Goal: Check status: Check status

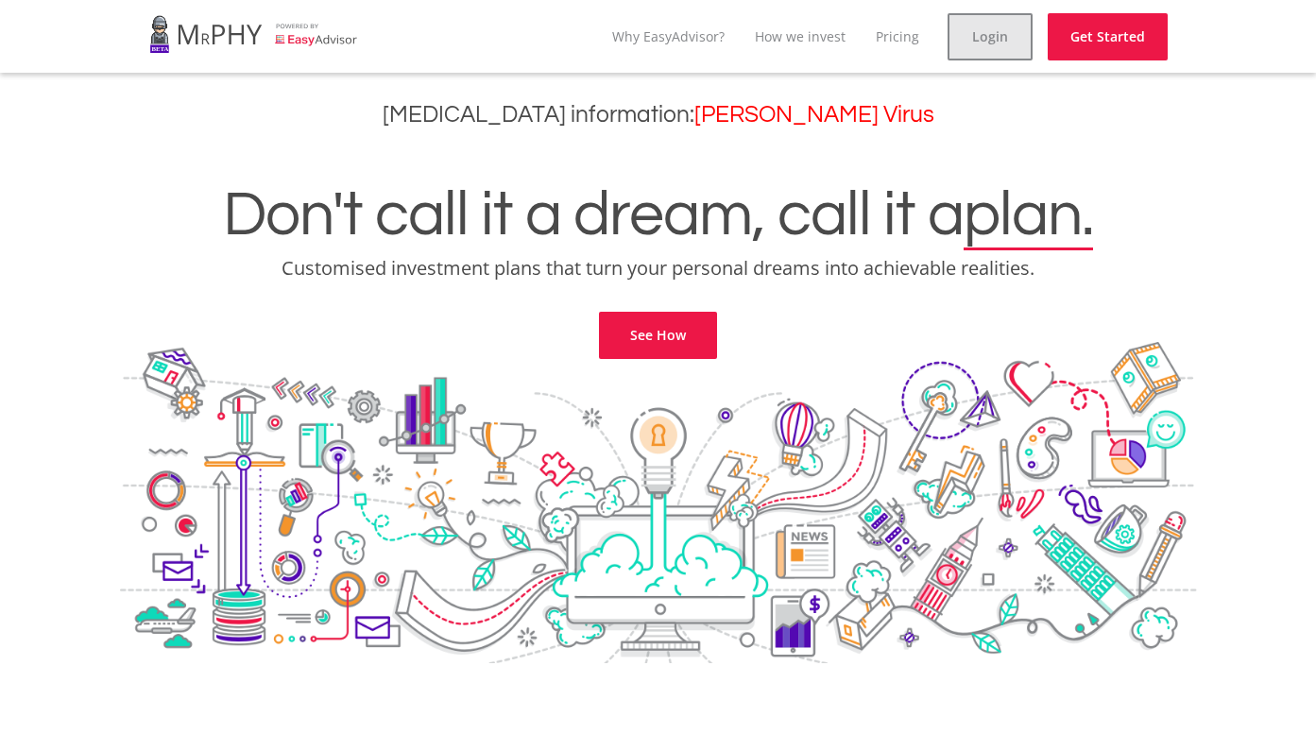
click at [977, 39] on link "Login" at bounding box center [989, 36] width 85 height 47
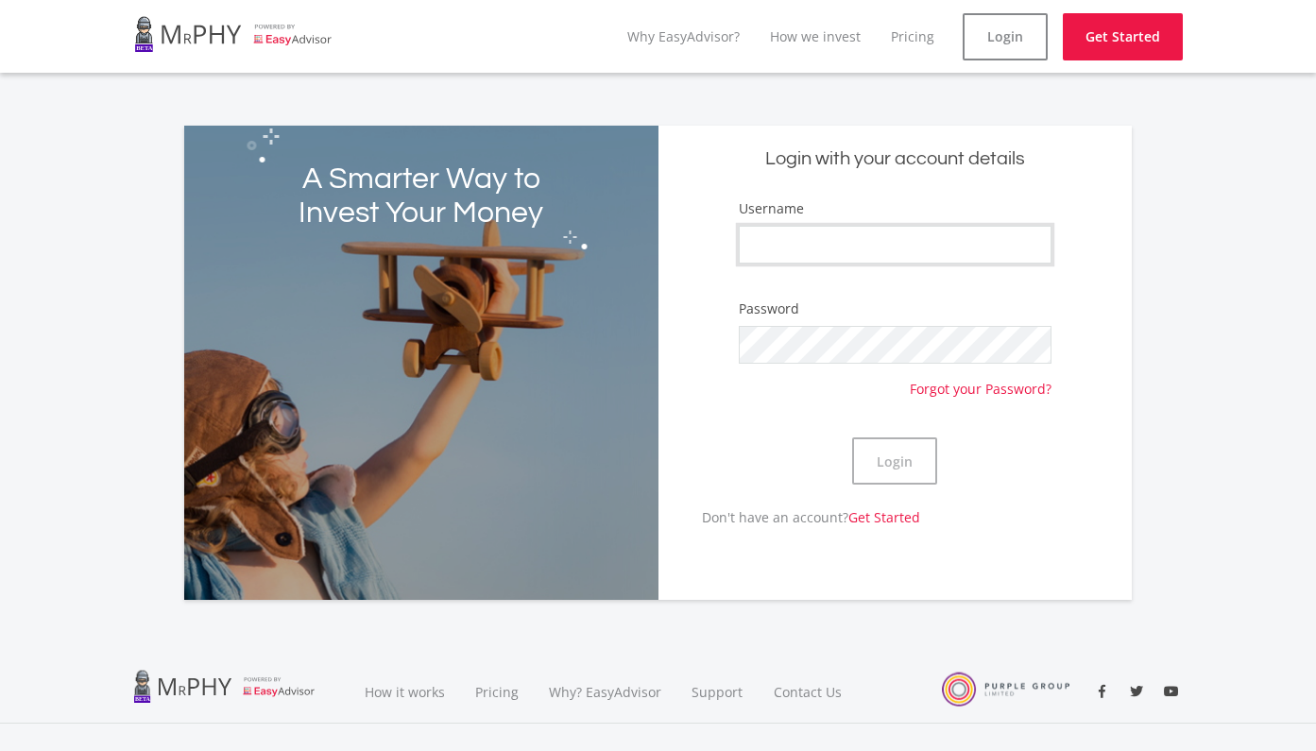
type input "AnitaI"
click at [907, 452] on button "Login" at bounding box center [894, 460] width 85 height 47
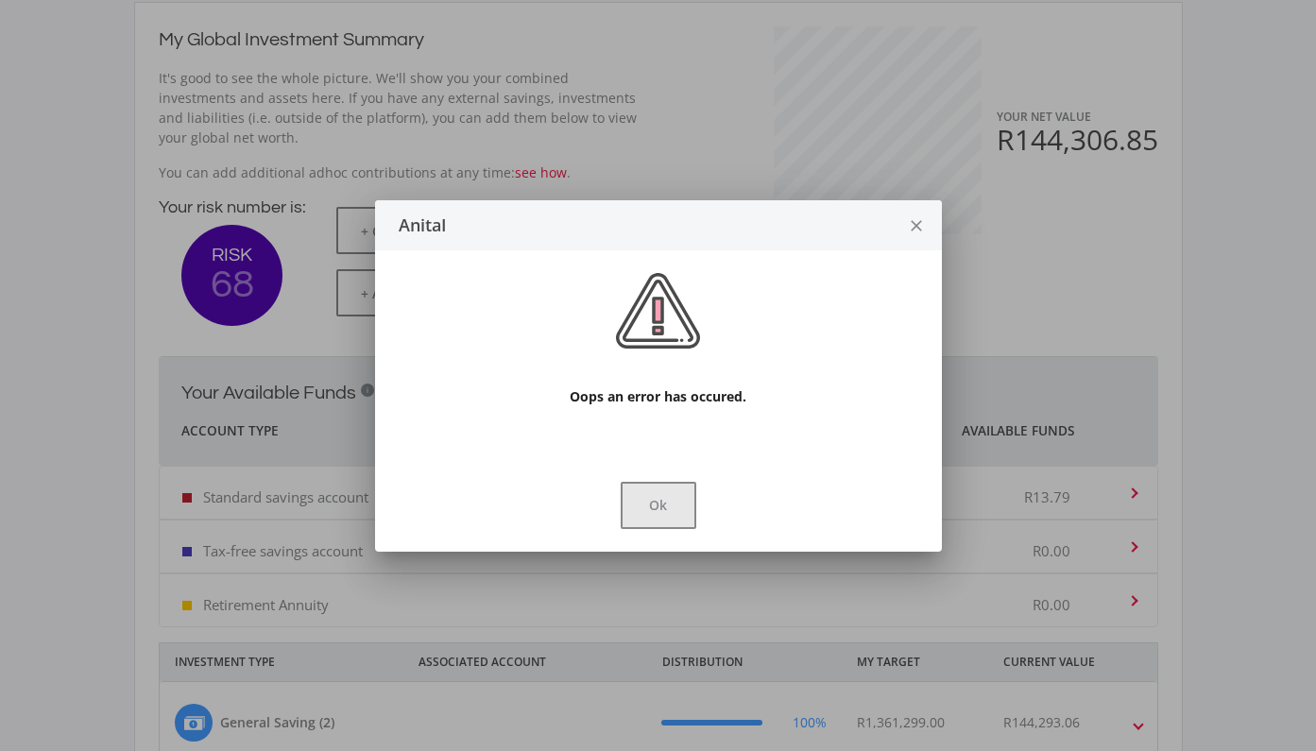
click at [641, 518] on button "Ok" at bounding box center [659, 505] width 76 height 47
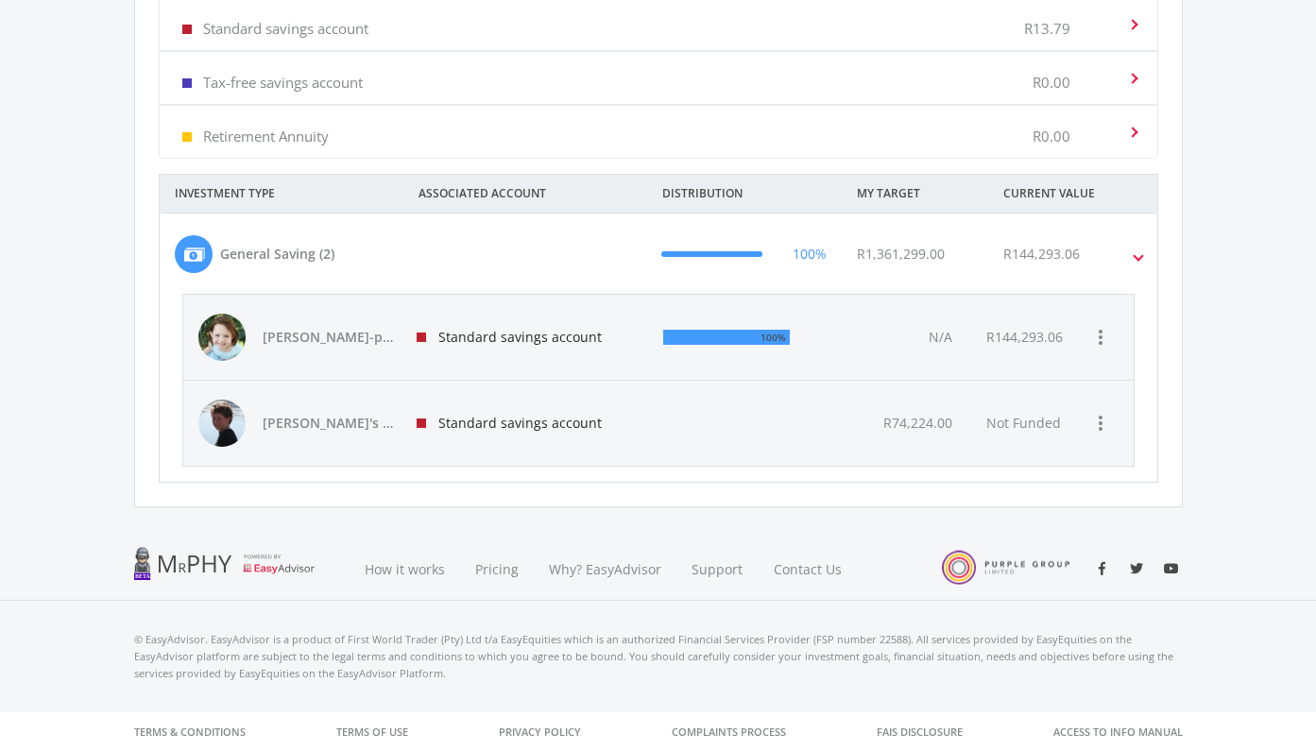
scroll to position [818, 0]
click at [302, 333] on span "[PERSON_NAME]-pie's savings" at bounding box center [329, 338] width 132 height 19
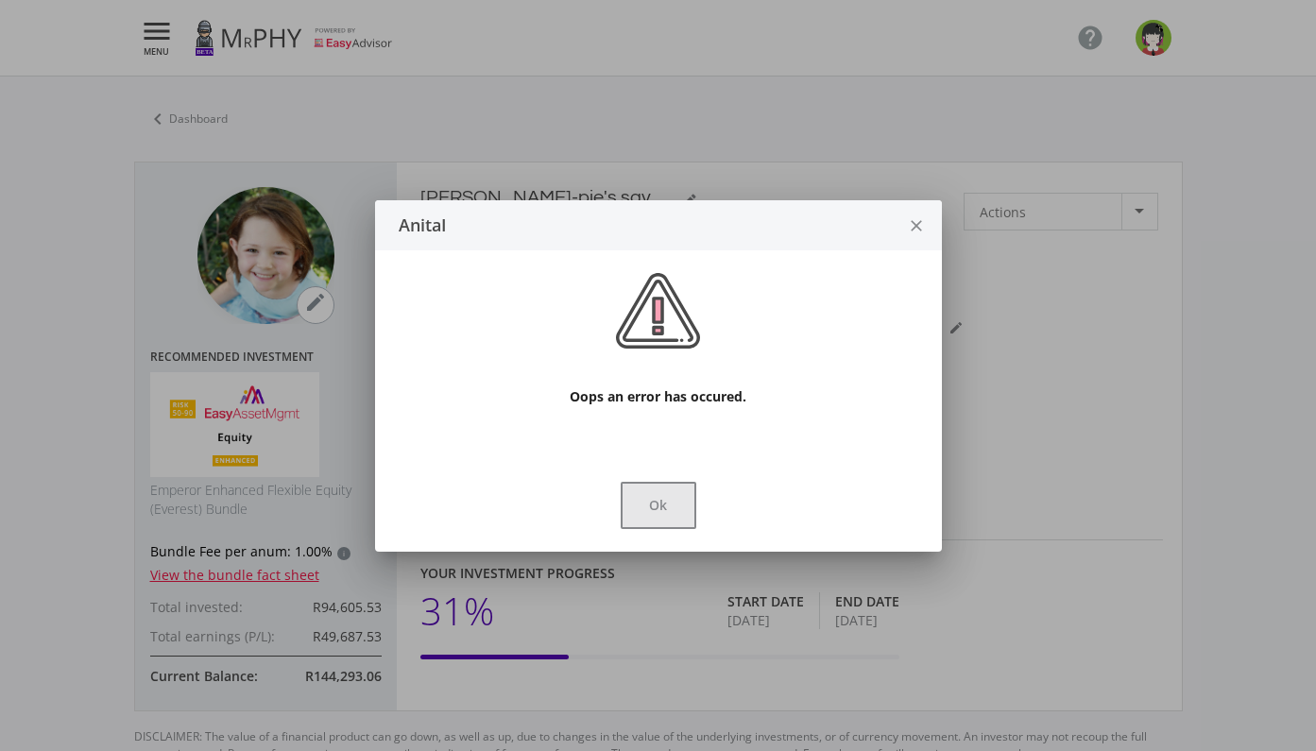
click at [657, 501] on button "Ok" at bounding box center [659, 505] width 76 height 47
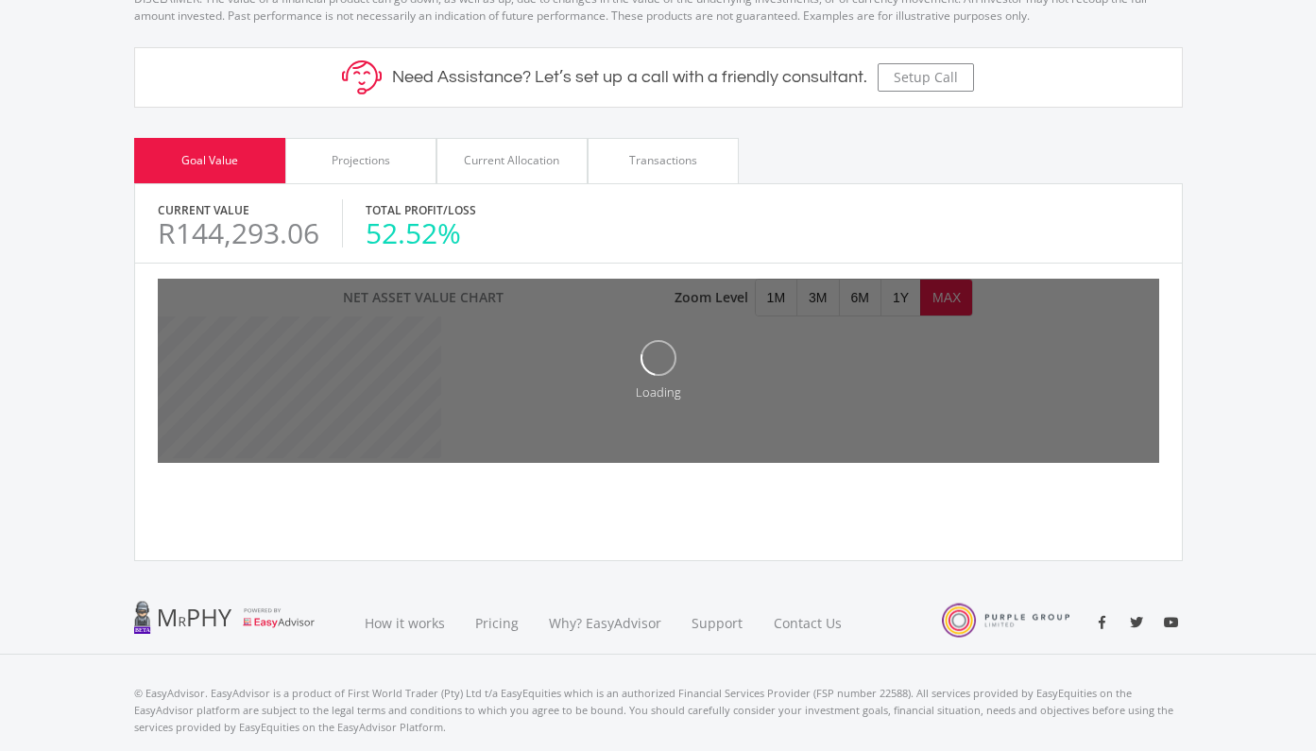
scroll to position [737, 0]
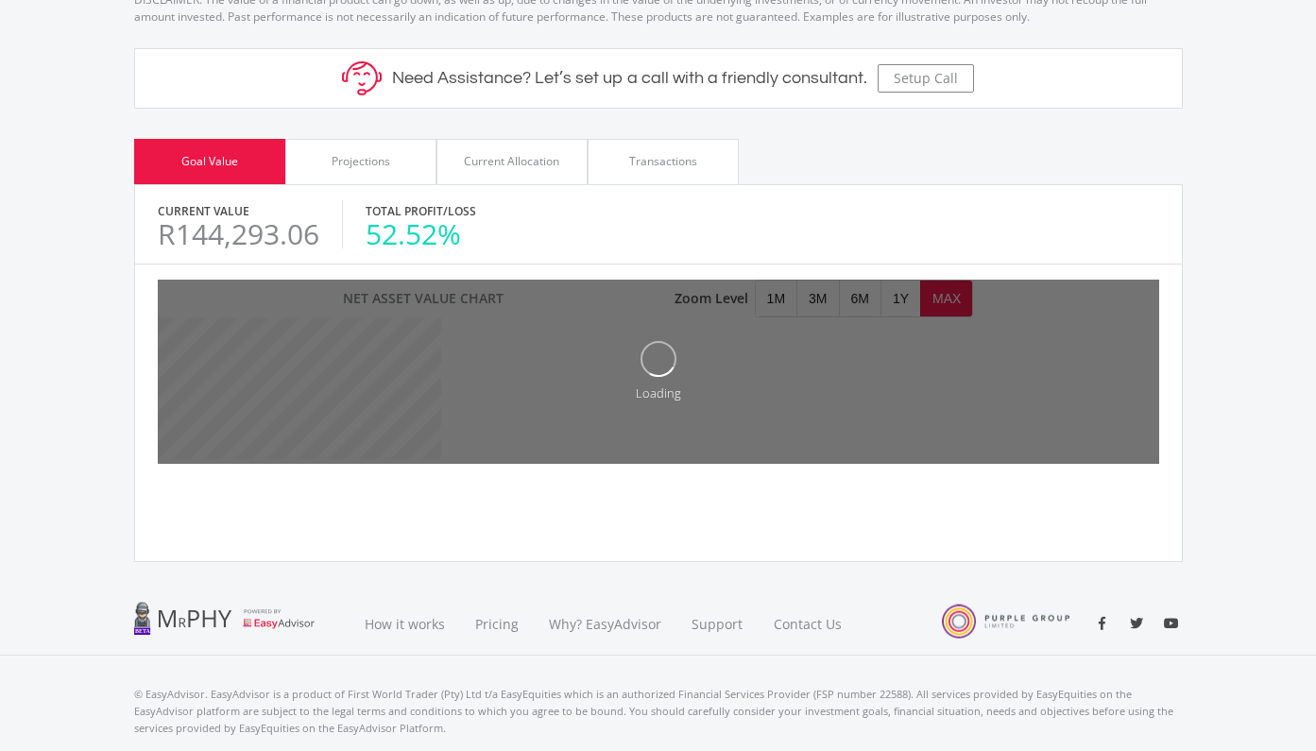
click at [353, 171] on div "Projections" at bounding box center [360, 161] width 151 height 45
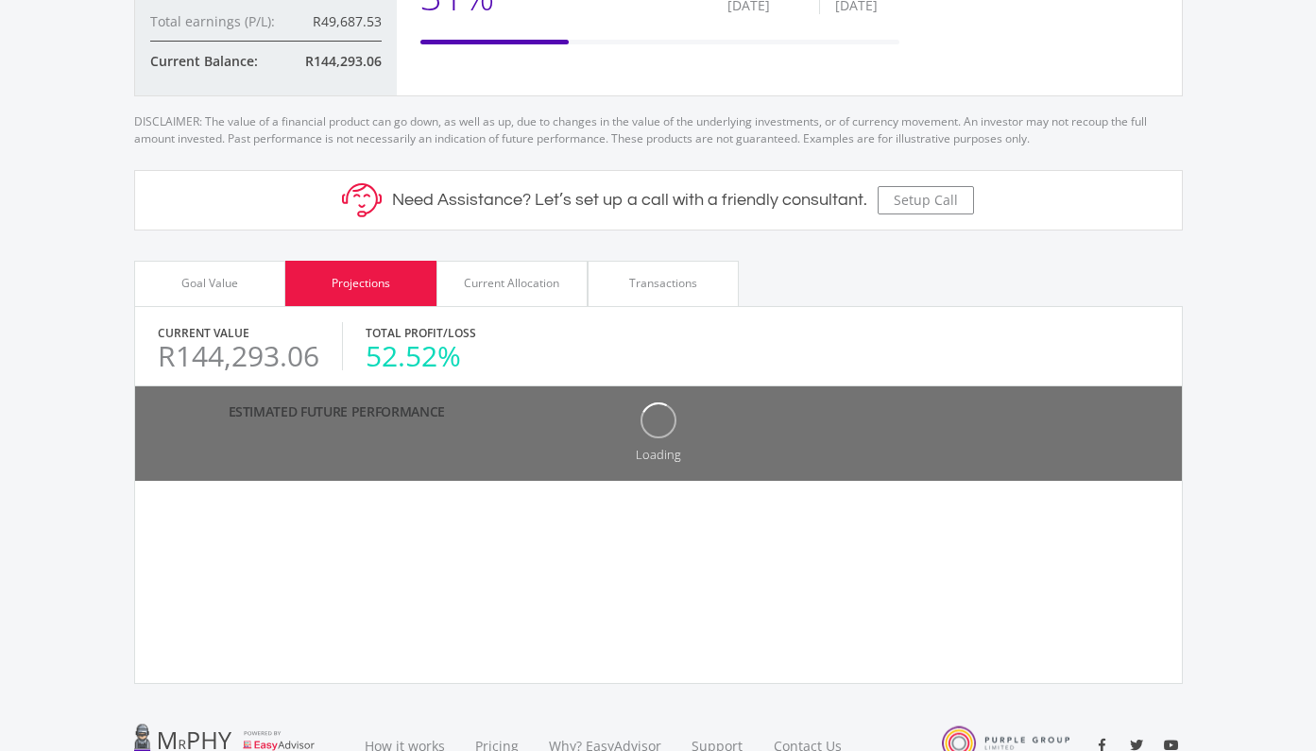
scroll to position [715, 0]
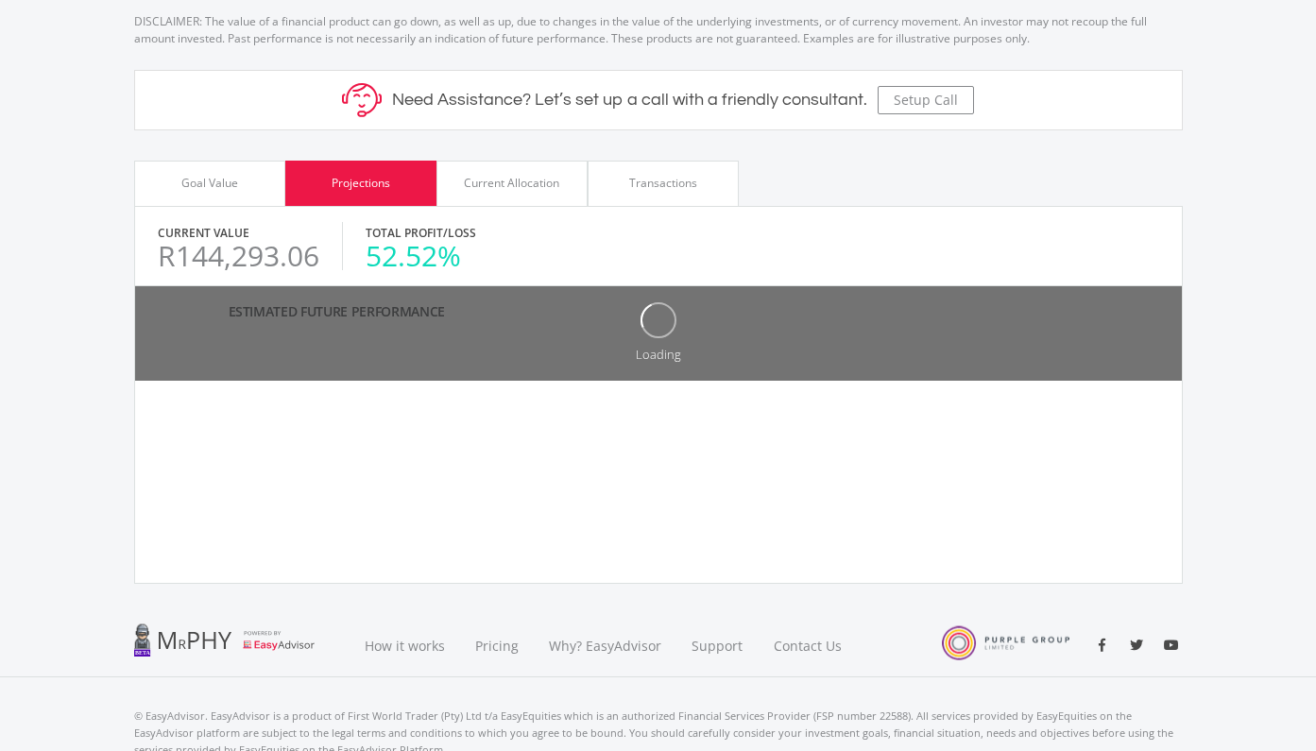
click at [188, 172] on div "Goal Value" at bounding box center [209, 183] width 151 height 45
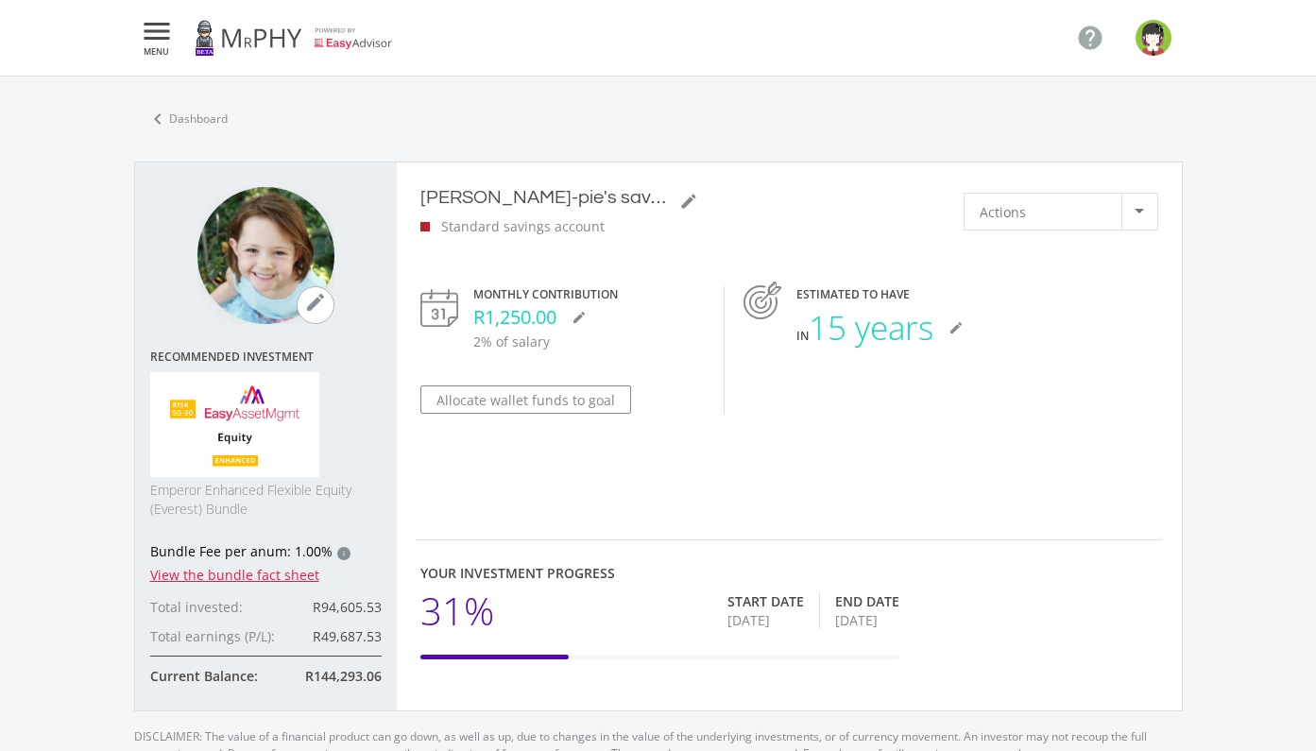
scroll to position [0, 0]
click at [196, 117] on link "chevron_left Dashboard" at bounding box center [187, 119] width 106 height 40
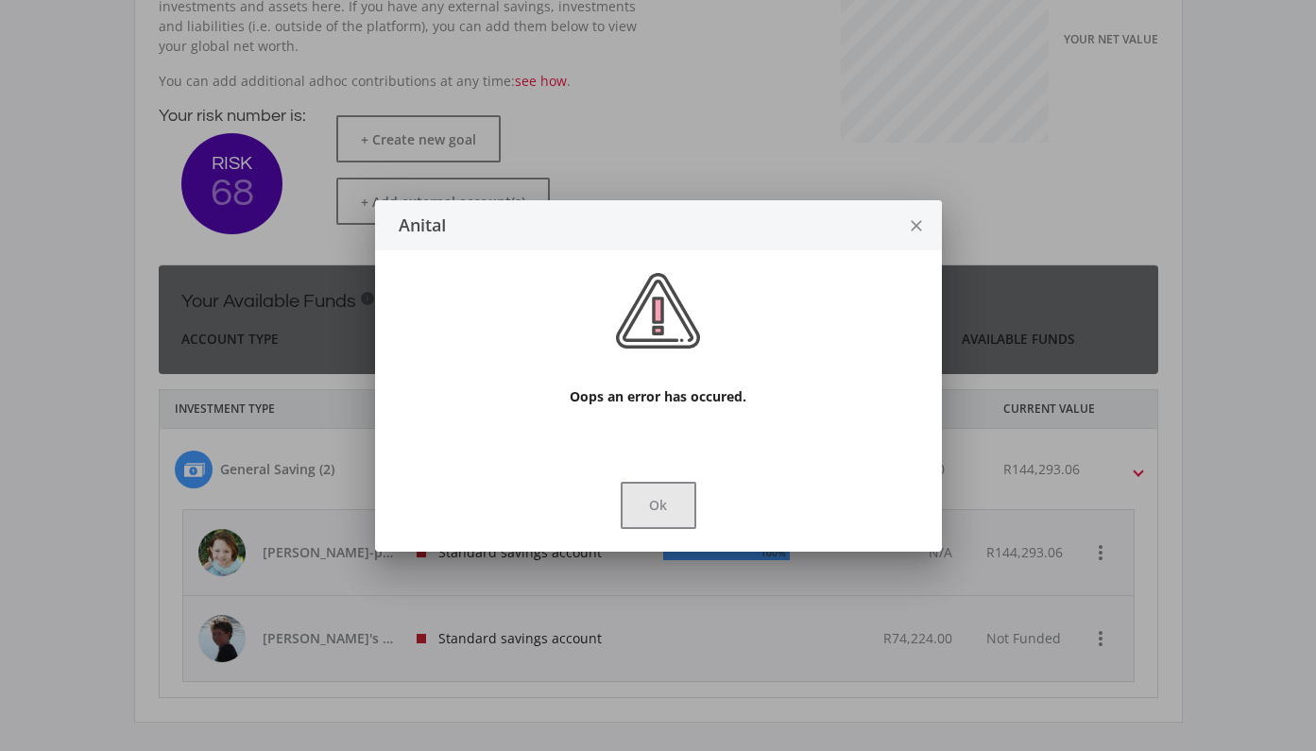
click at [649, 511] on button "Ok" at bounding box center [659, 505] width 76 height 47
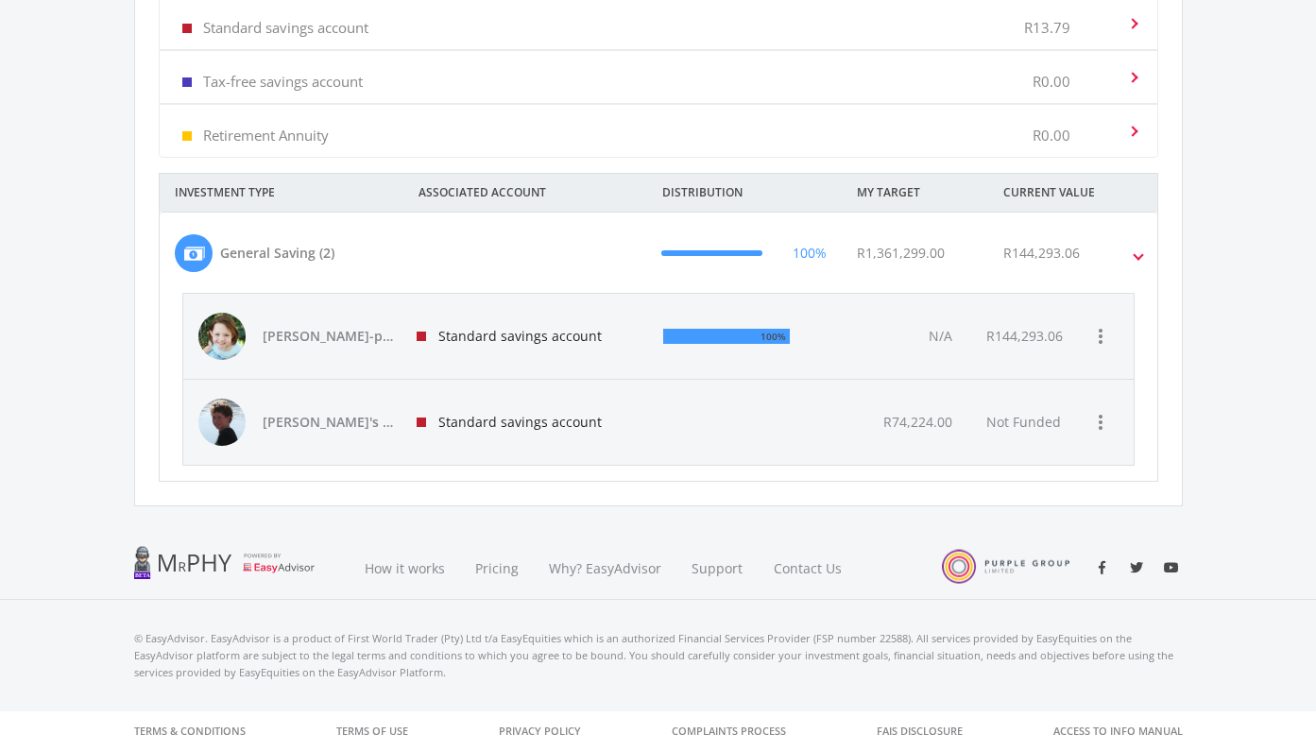
scroll to position [818, 0]
click at [316, 335] on span "[PERSON_NAME]-pie's savings" at bounding box center [329, 338] width 132 height 19
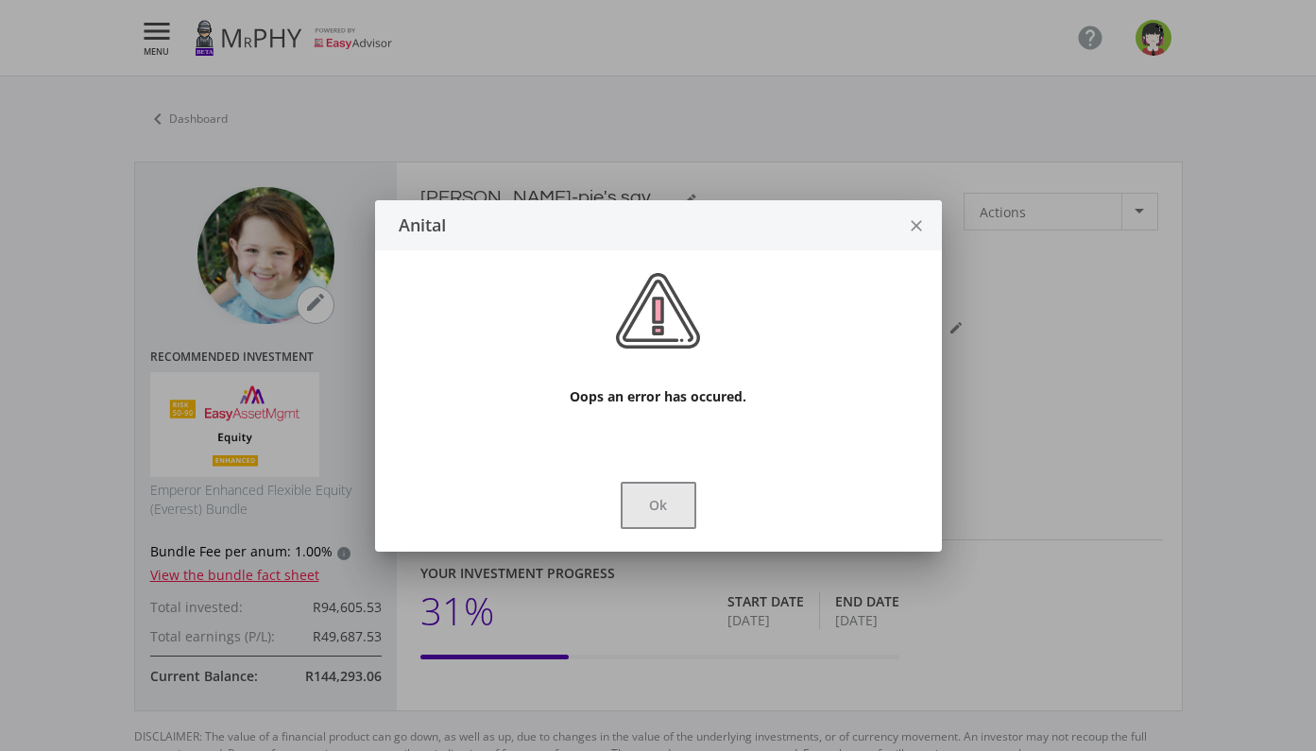
click at [663, 502] on button "Ok" at bounding box center [659, 505] width 76 height 47
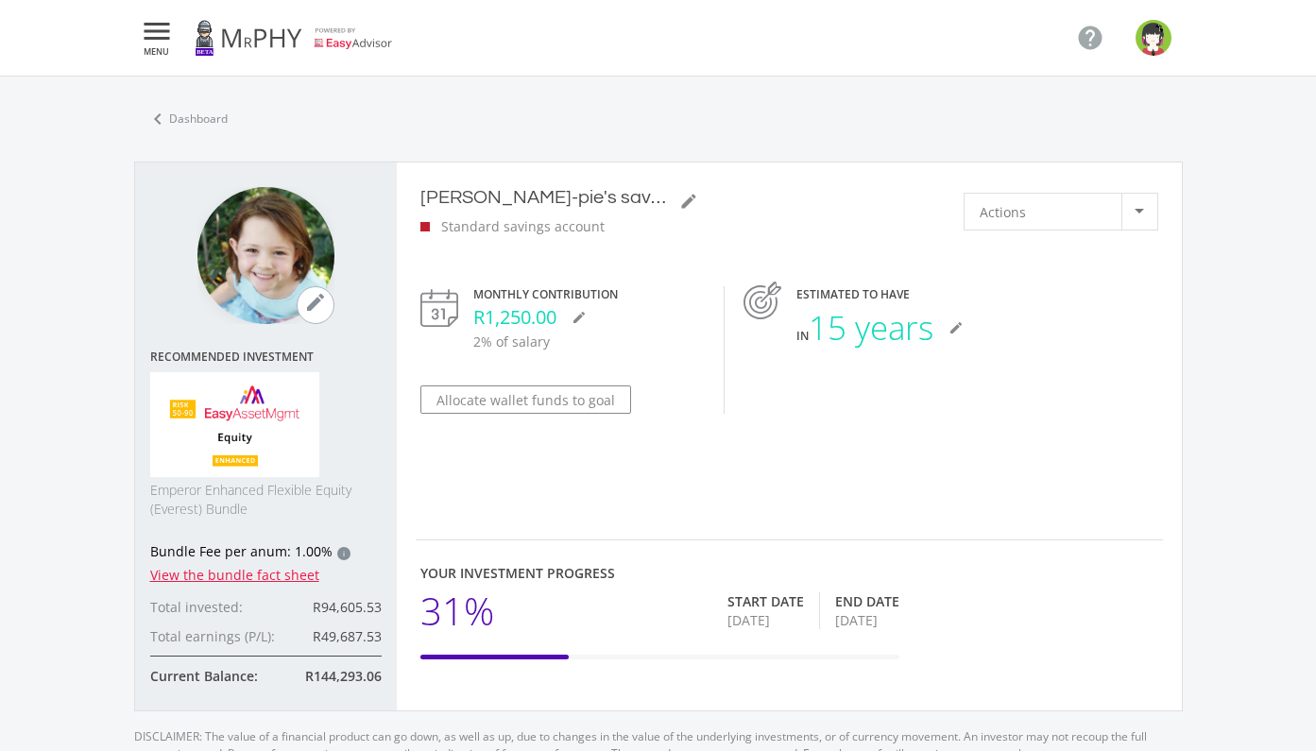
click at [179, 108] on link "chevron_left Dashboard" at bounding box center [187, 119] width 106 height 40
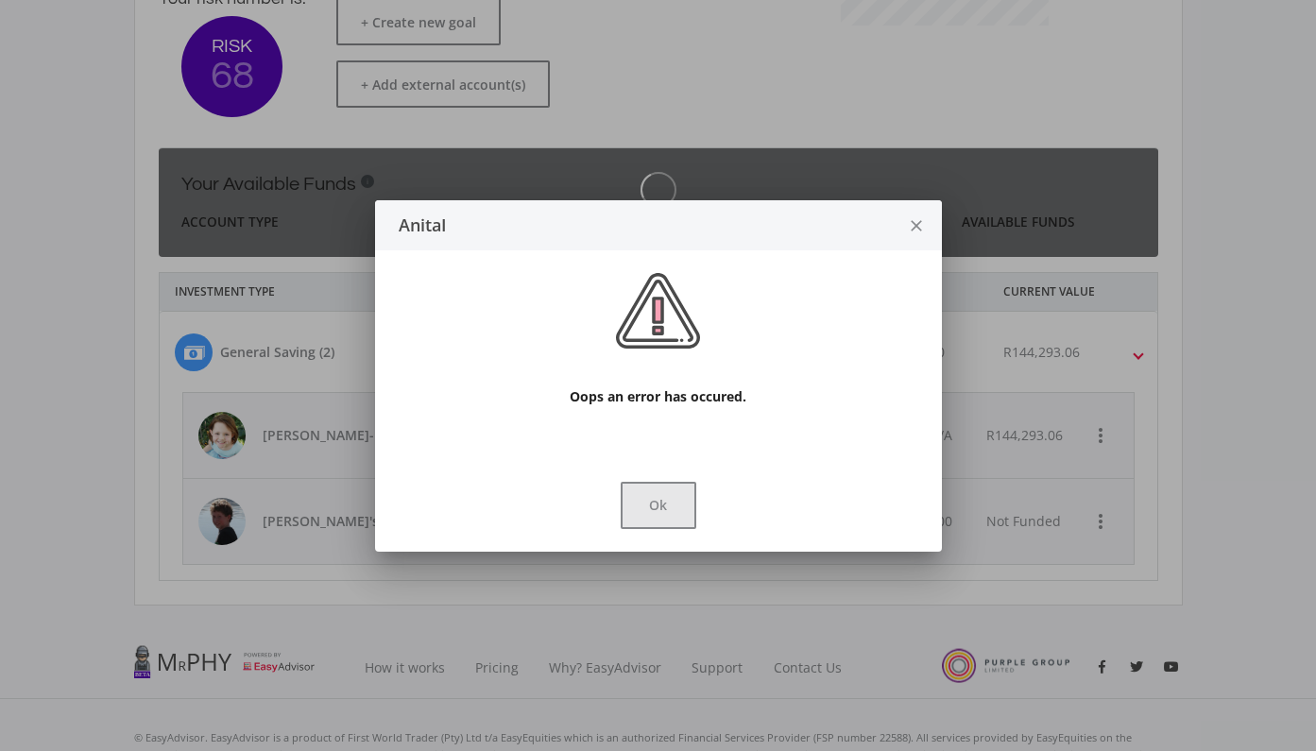
click at [667, 500] on button "Ok" at bounding box center [659, 505] width 76 height 47
